Goal: Obtain resource: Download file/media

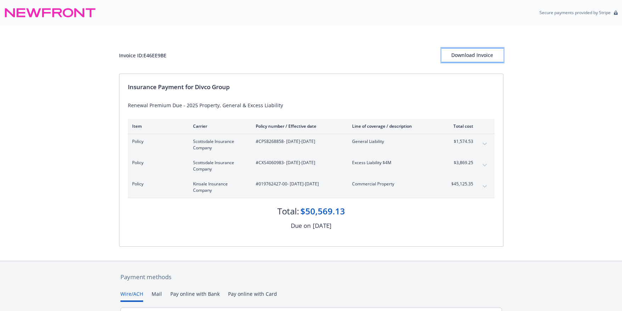
click at [470, 55] on div "Download Invoice" at bounding box center [472, 55] width 62 height 13
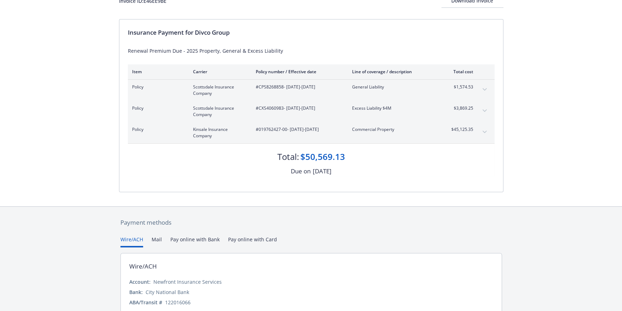
scroll to position [96, 0]
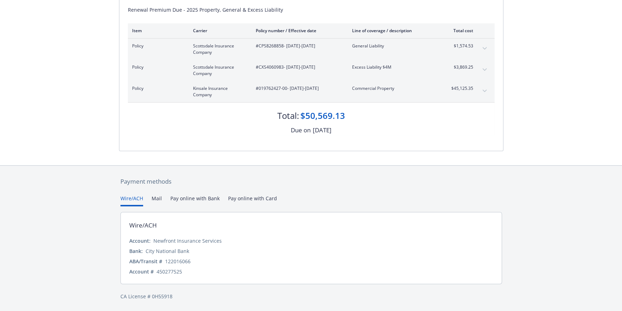
click at [157, 197] on button "Mail" at bounding box center [157, 201] width 10 height 12
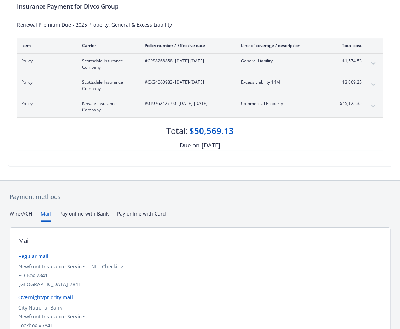
scroll to position [45, 0]
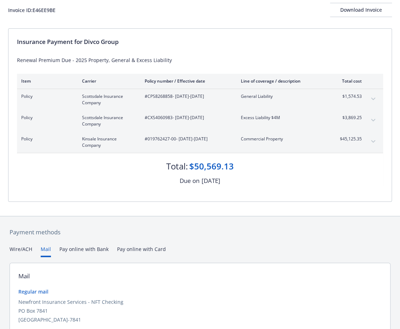
click at [124, 24] on div "Invoice ID: E46EE9BE Download Invoice" at bounding box center [200, 4] width 384 height 48
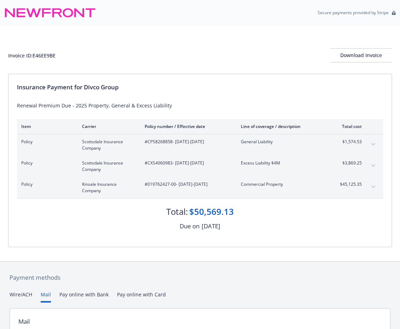
scroll to position [106, 0]
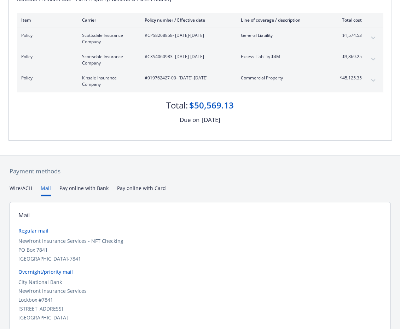
click at [68, 120] on div "Due on [DATE]" at bounding box center [200, 119] width 366 height 9
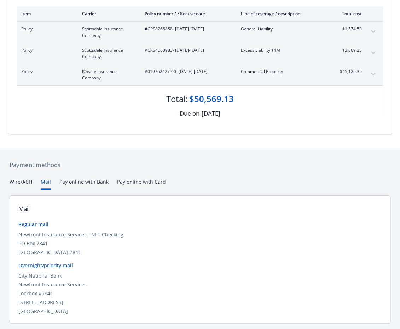
scroll to position [134, 0]
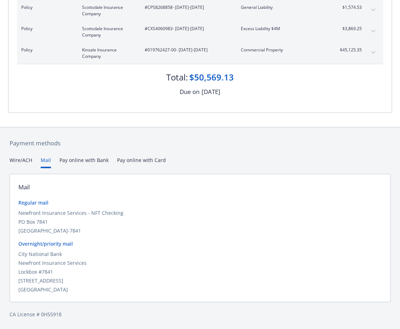
click at [187, 119] on div at bounding box center [200, 120] width 384 height 14
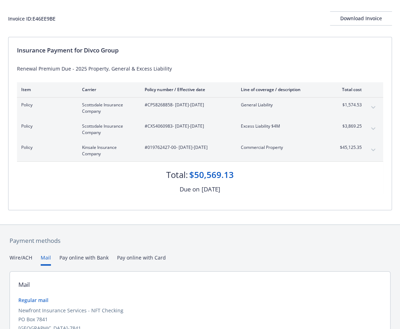
scroll to position [0, 0]
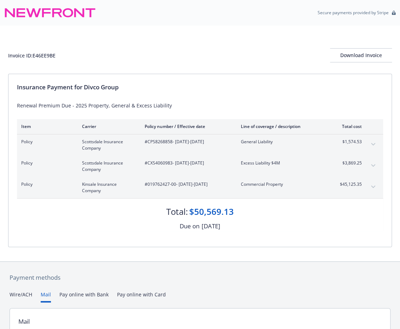
drag, startPoint x: 98, startPoint y: 228, endPoint x: 103, endPoint y: 227, distance: 5.1
click at [98, 228] on div "Due on [DATE]" at bounding box center [200, 225] width 366 height 9
drag, startPoint x: 79, startPoint y: 46, endPoint x: 107, endPoint y: 38, distance: 29.7
click at [79, 46] on div "Invoice ID: E46EE9BE Download Invoice" at bounding box center [200, 49] width 384 height 48
